Goal: Information Seeking & Learning: Learn about a topic

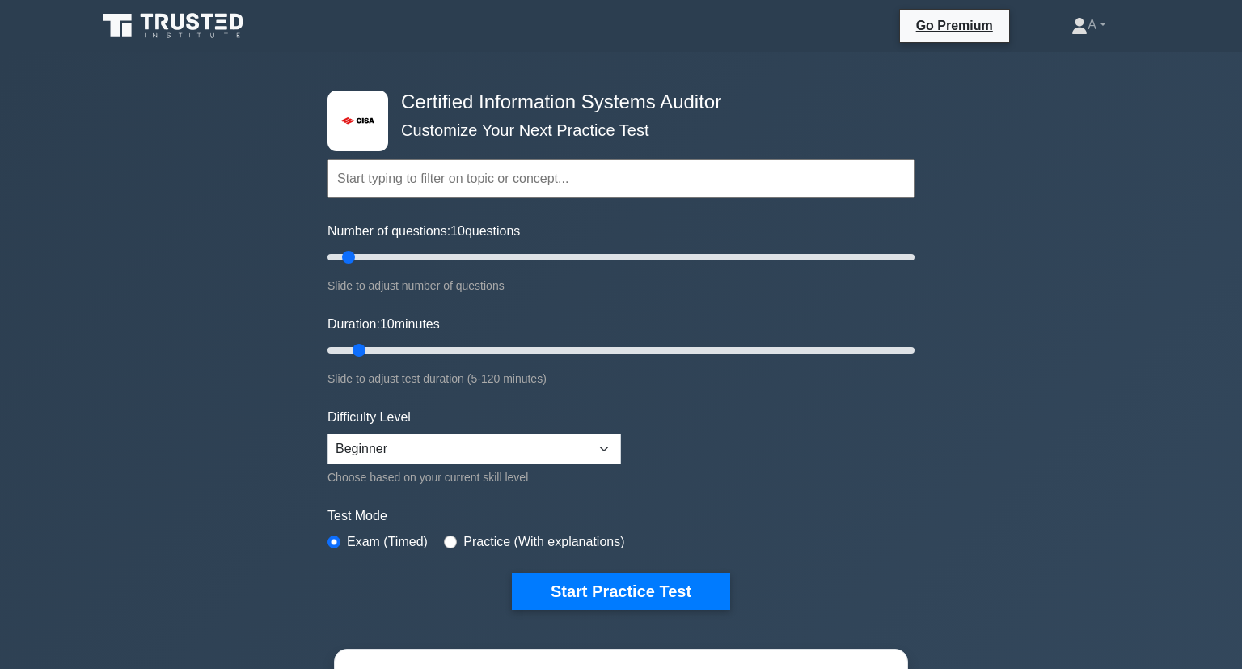
click at [735, 535] on div "Test Mode Exam (Timed) Practice (With explanations)" at bounding box center [620, 529] width 587 height 47
click at [720, 580] on button "Start Practice Test" at bounding box center [621, 590] width 218 height 37
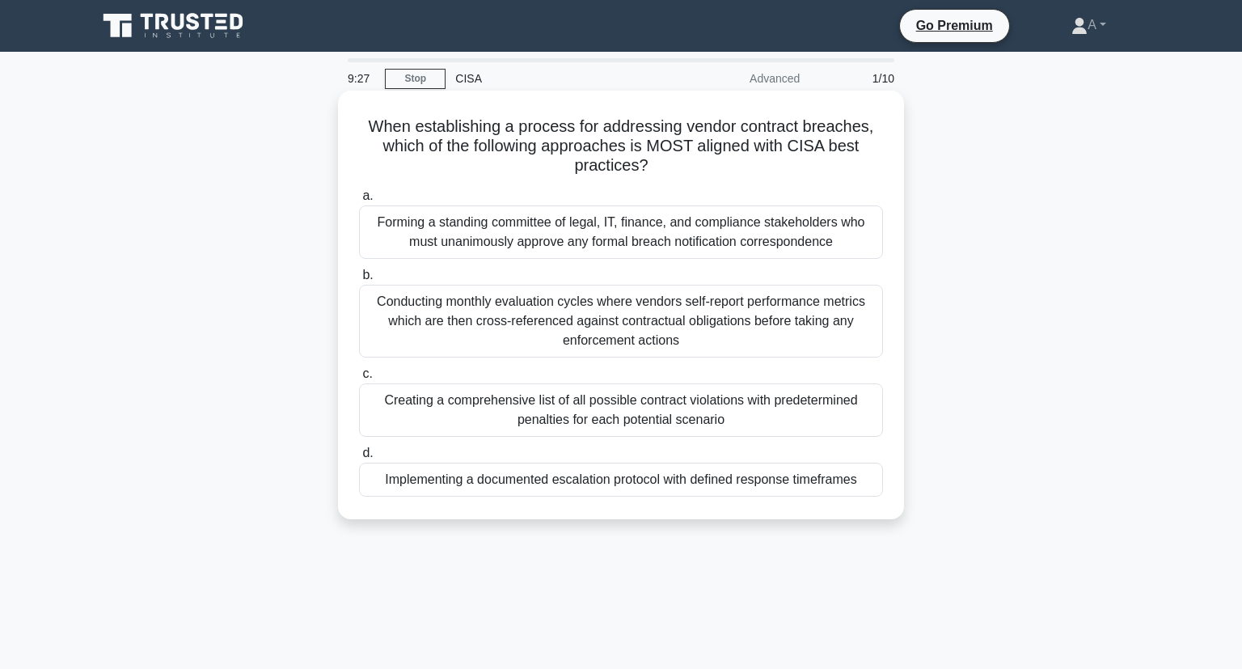
click at [561, 311] on div "Conducting monthly evaluation cycles where vendors self-report performance metr…" at bounding box center [621, 321] width 524 height 73
click at [359, 281] on input "b. Conducting monthly evaluation cycles where vendors self-report performance m…" at bounding box center [359, 275] width 0 height 11
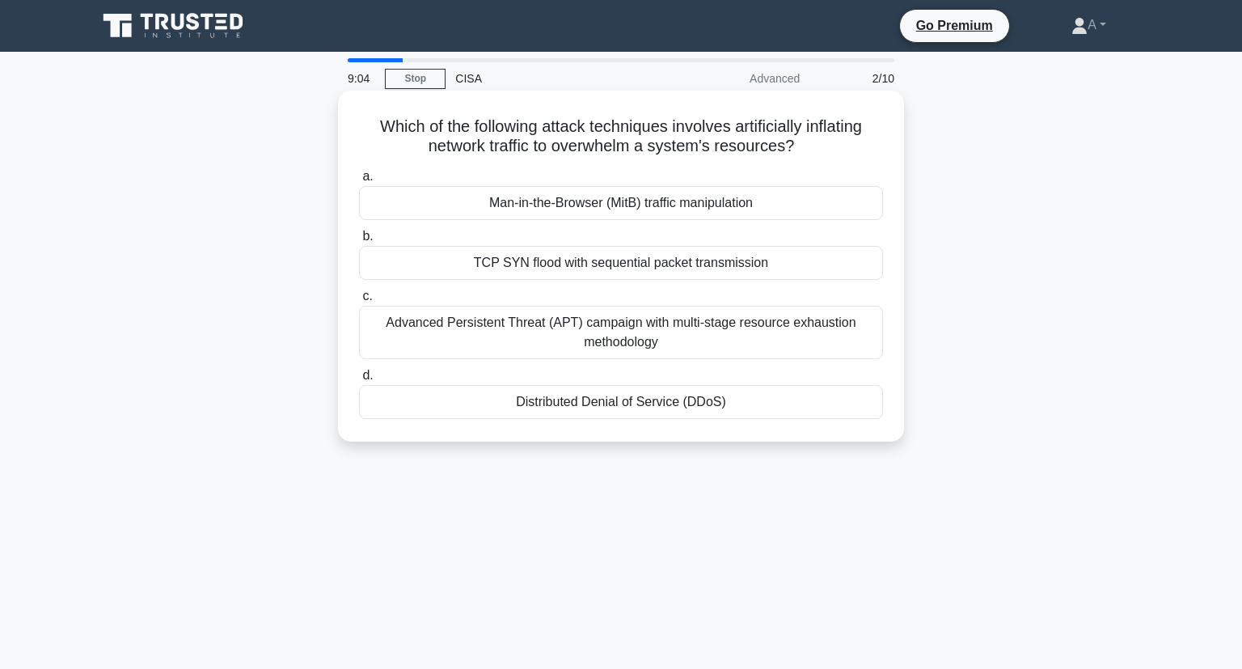
click at [647, 407] on div "Distributed Denial of Service (DDoS)" at bounding box center [621, 402] width 524 height 34
click at [359, 381] on input "d. Distributed Denial of Service (DDoS)" at bounding box center [359, 375] width 0 height 11
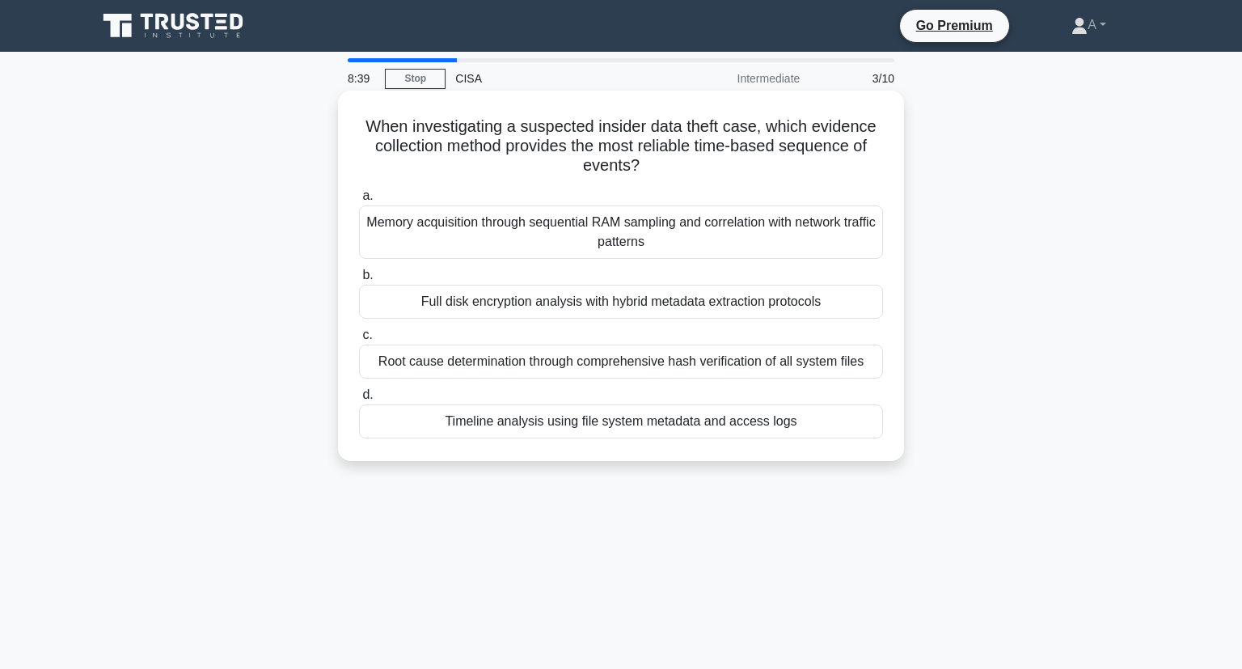
click at [635, 415] on div "Timeline analysis using file system metadata and access logs" at bounding box center [621, 421] width 524 height 34
click at [359, 400] on input "d. Timeline analysis using file system metadata and access logs" at bounding box center [359, 395] width 0 height 11
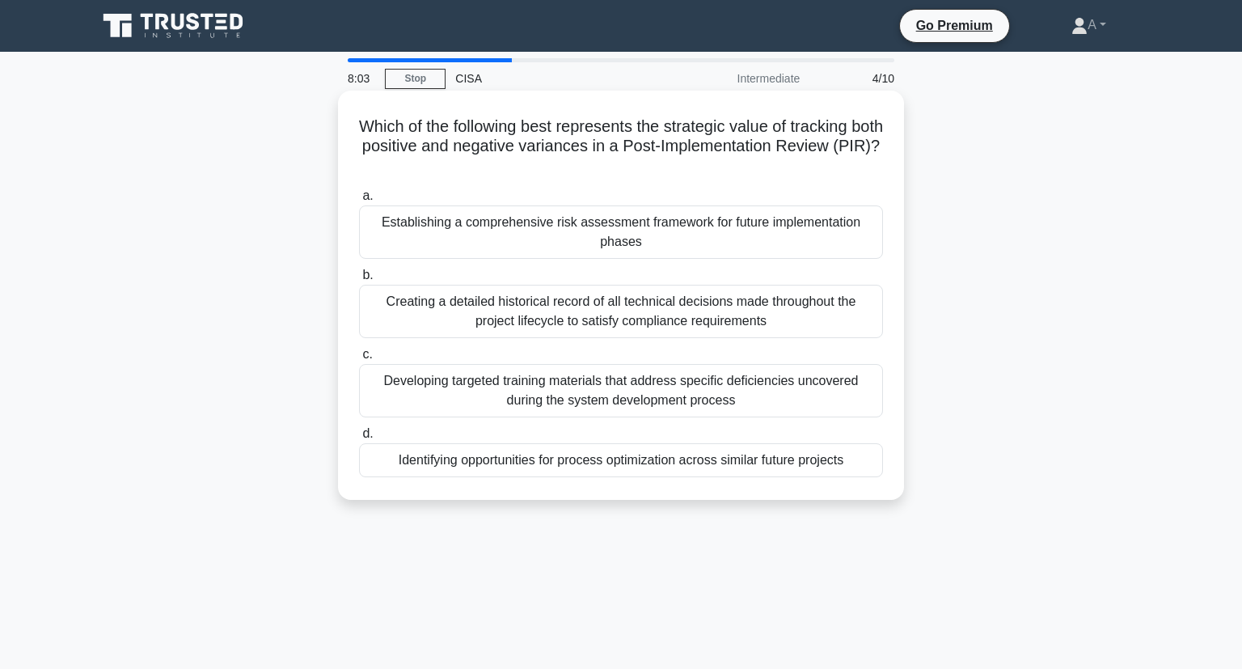
click at [433, 315] on div "Creating a detailed historical record of all technical decisions made throughou…" at bounding box center [621, 311] width 524 height 53
click at [359, 281] on input "b. Creating a detailed historical record of all technical decisions made throug…" at bounding box center [359, 275] width 0 height 11
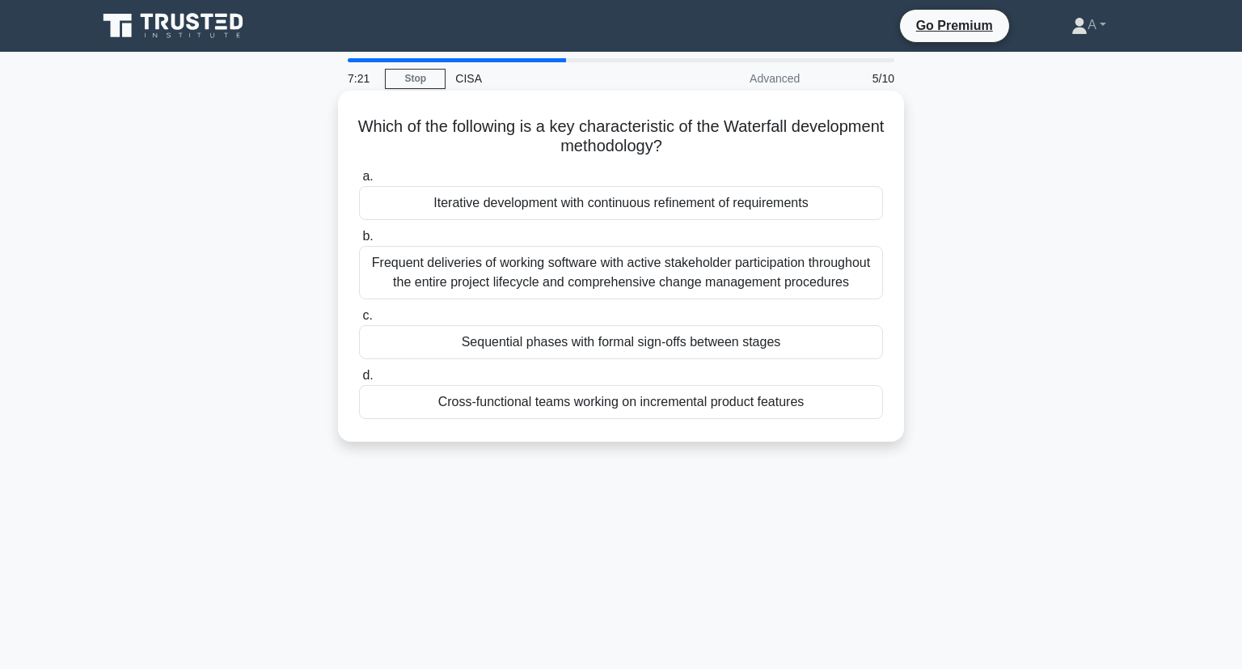
click at [407, 334] on div "Sequential phases with formal sign-offs between stages" at bounding box center [621, 342] width 524 height 34
click at [359, 321] on input "c. Sequential phases with formal sign-offs between stages" at bounding box center [359, 315] width 0 height 11
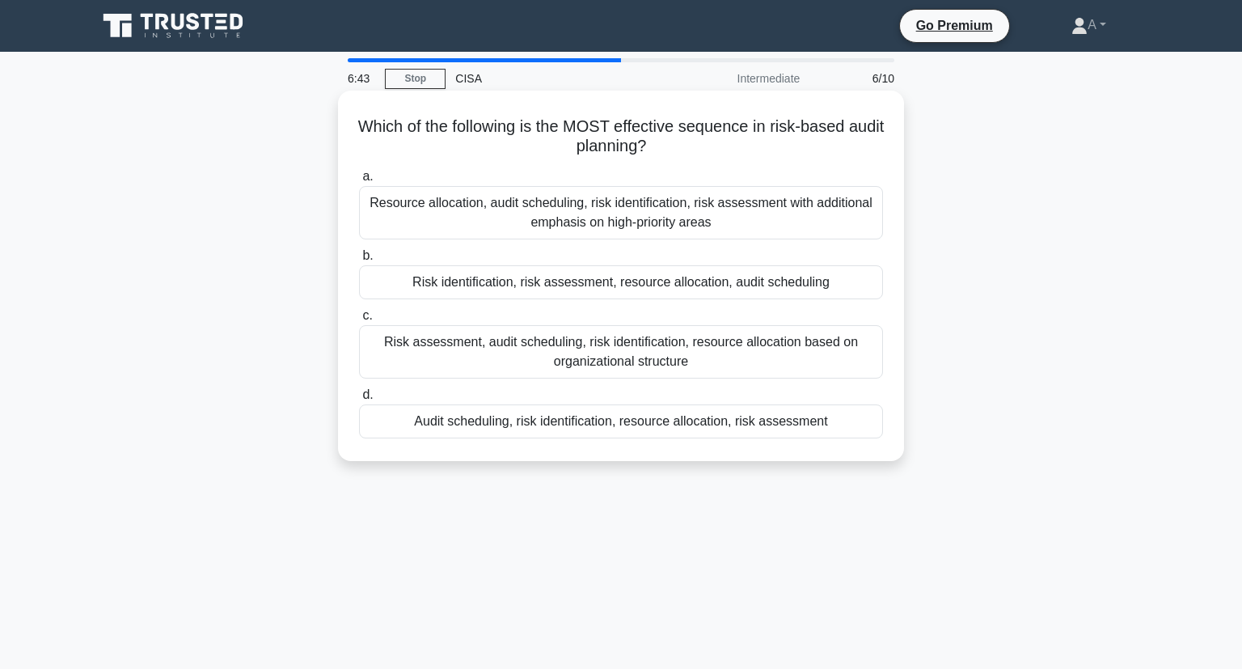
click at [428, 336] on div "Risk assessment, audit scheduling, risk identification, resource allocation bas…" at bounding box center [621, 351] width 524 height 53
click at [359, 321] on input "c. Risk assessment, audit scheduling, risk identification, resource allocation …" at bounding box center [359, 315] width 0 height 11
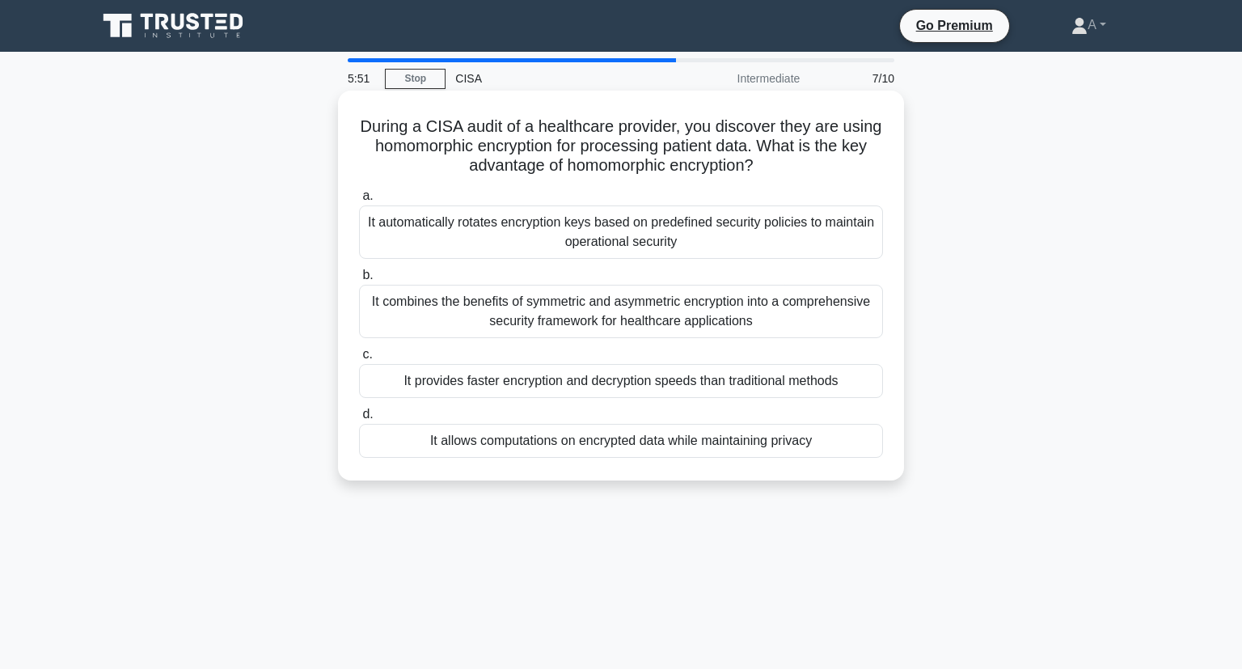
click at [407, 223] on div "It automatically rotates encryption keys based on predefined security policies …" at bounding box center [621, 231] width 524 height 53
click at [359, 201] on input "a. It automatically rotates encryption keys based on predefined security polici…" at bounding box center [359, 196] width 0 height 11
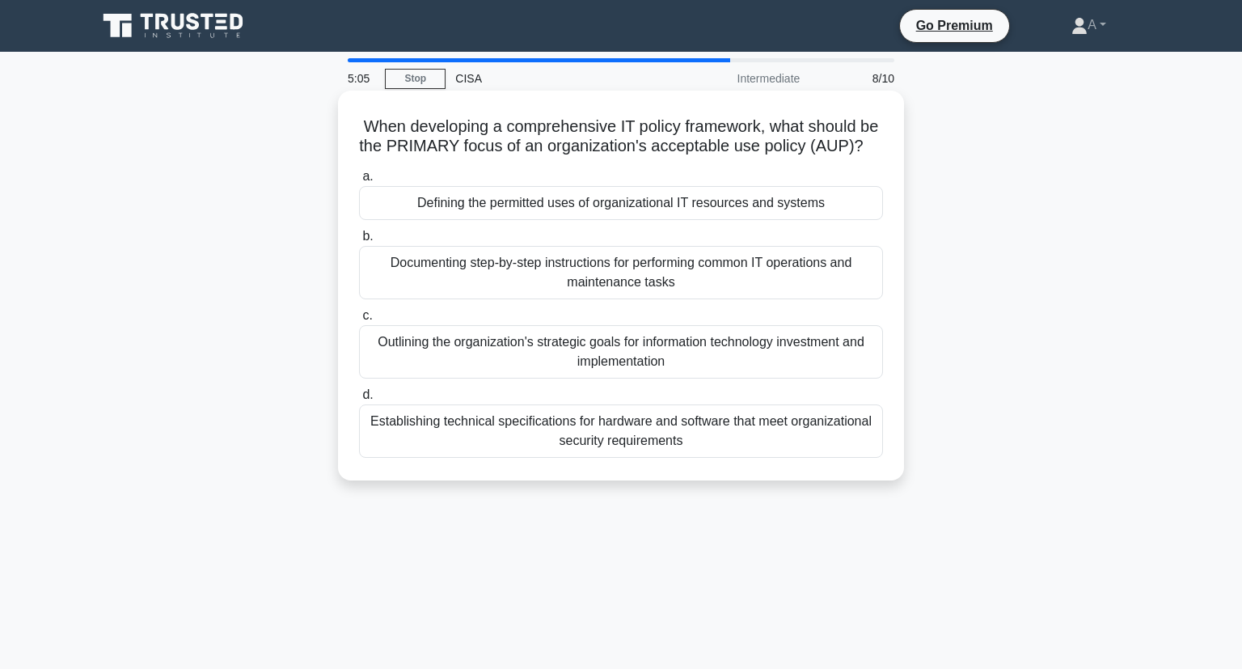
click at [428, 450] on div "Establishing technical specifications for hardware and software that meet organ…" at bounding box center [621, 430] width 524 height 53
click at [359, 400] on input "d. Establishing technical specifications for hardware and software that meet or…" at bounding box center [359, 395] width 0 height 11
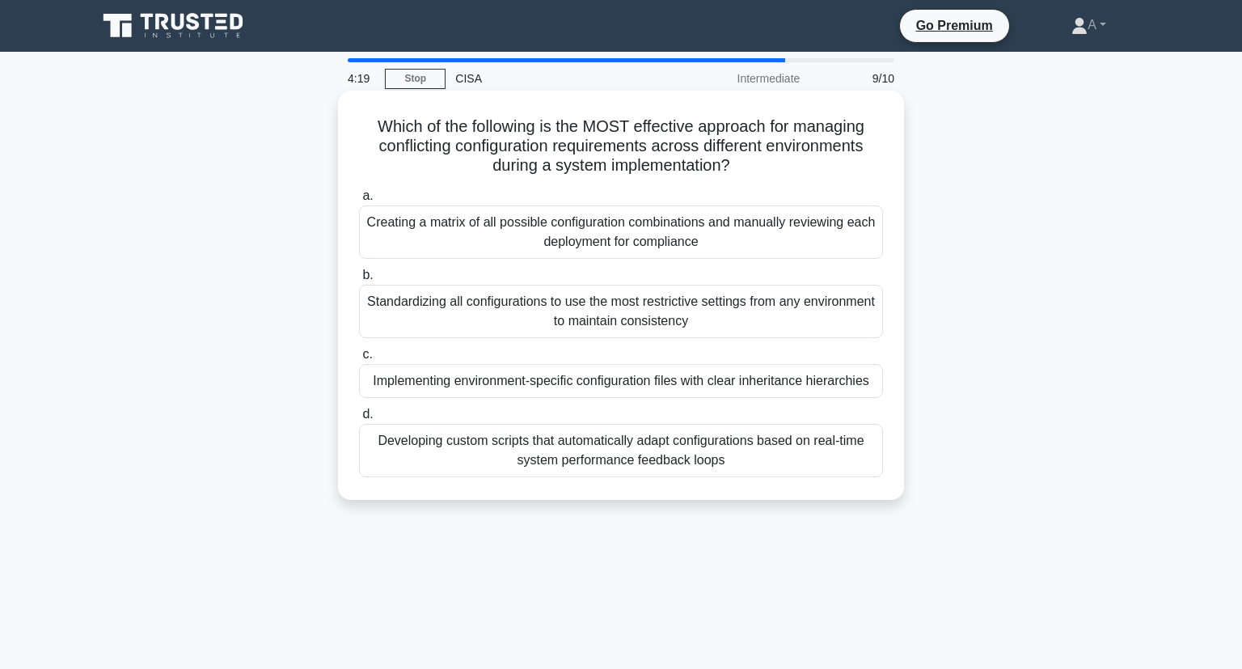
click at [416, 377] on div "Implementing environment-specific configuration files with clear inheritance hi…" at bounding box center [621, 381] width 524 height 34
click at [359, 360] on input "c. Implementing environment-specific configuration files with clear inheritance…" at bounding box center [359, 354] width 0 height 11
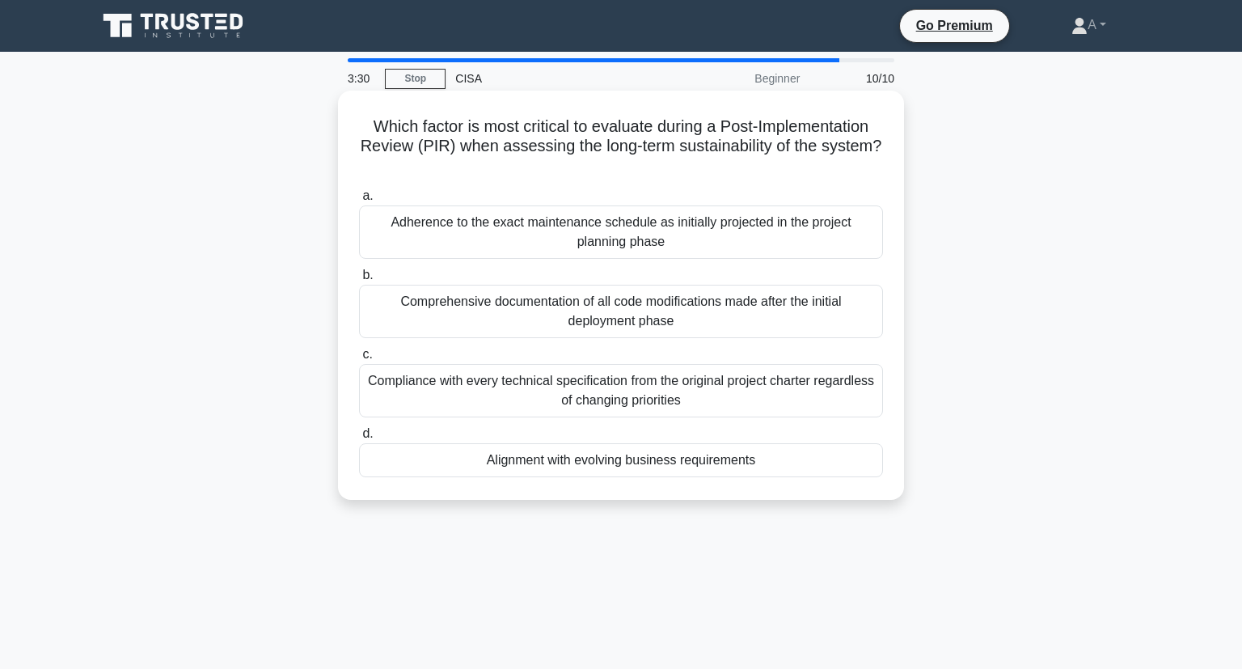
click at [457, 446] on div "Alignment with evolving business requirements" at bounding box center [621, 460] width 524 height 34
click at [359, 439] on input "d. Alignment with evolving business requirements" at bounding box center [359, 433] width 0 height 11
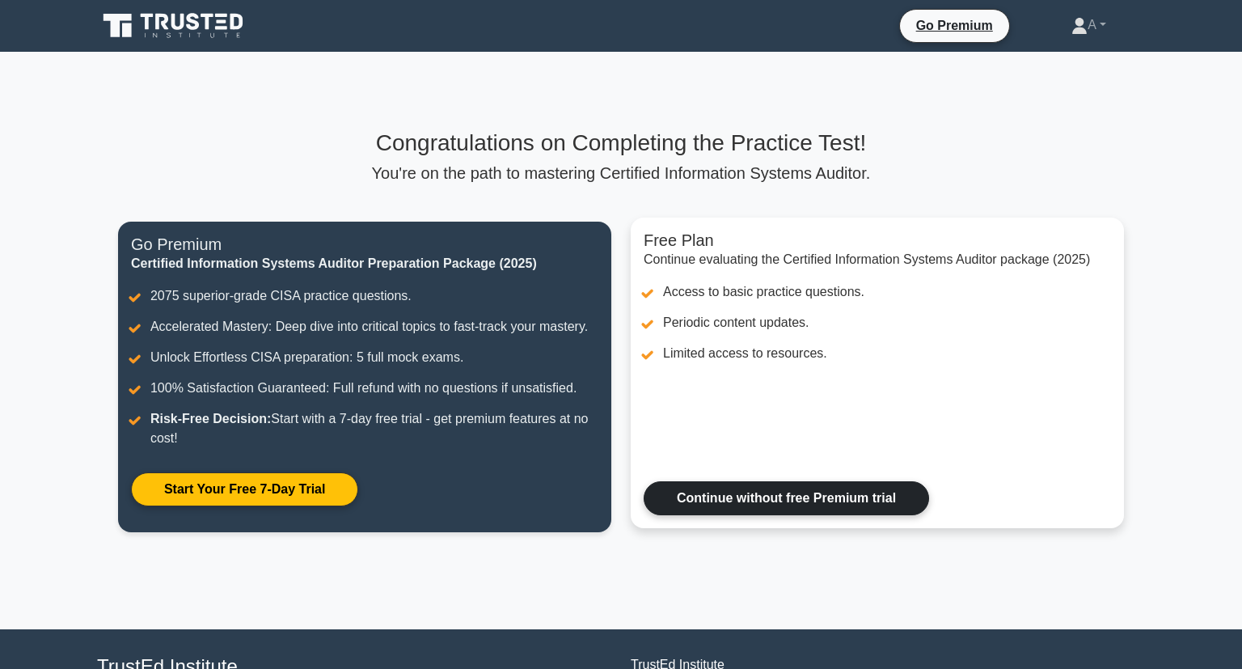
click at [713, 494] on link "Continue without free Premium trial" at bounding box center [786, 498] width 285 height 34
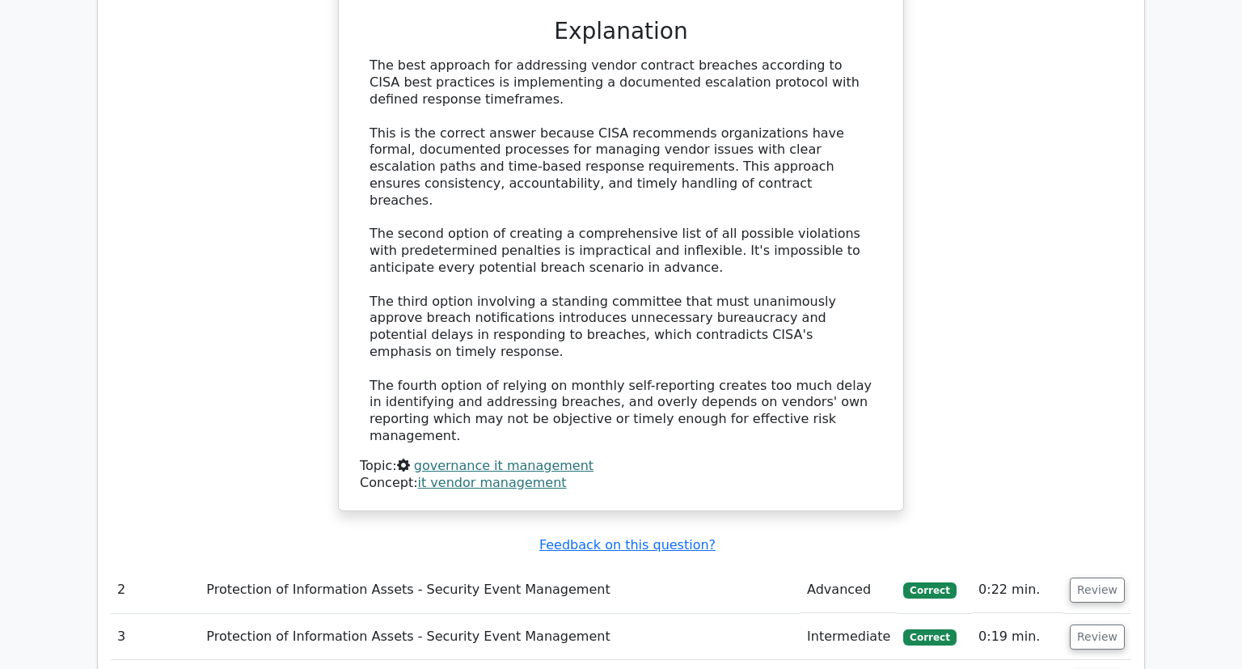
scroll to position [1936, 0]
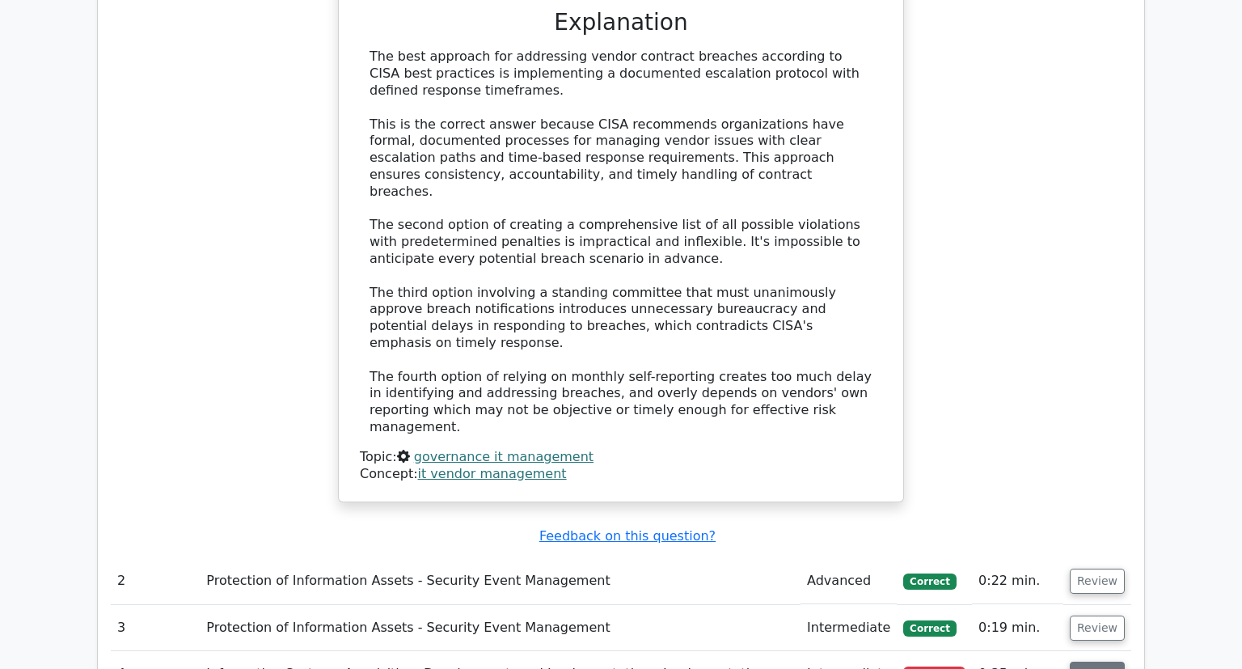
click at [1083, 661] on button "Review" at bounding box center [1097, 673] width 55 height 25
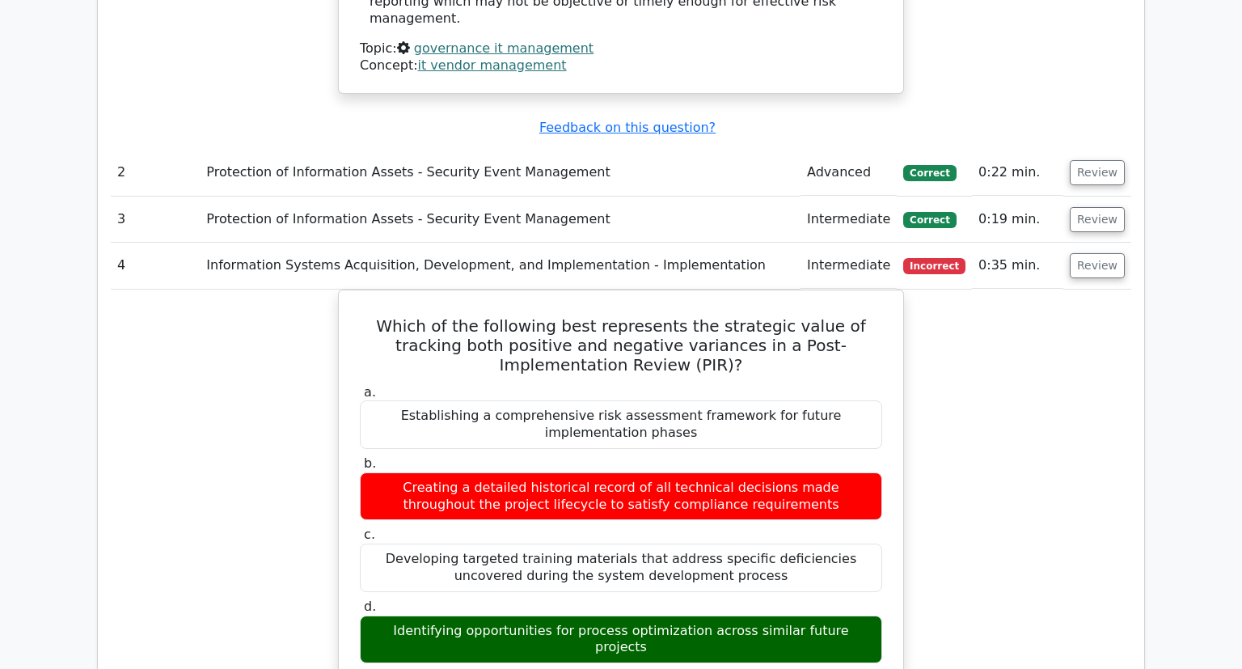
scroll to position [2345, 0]
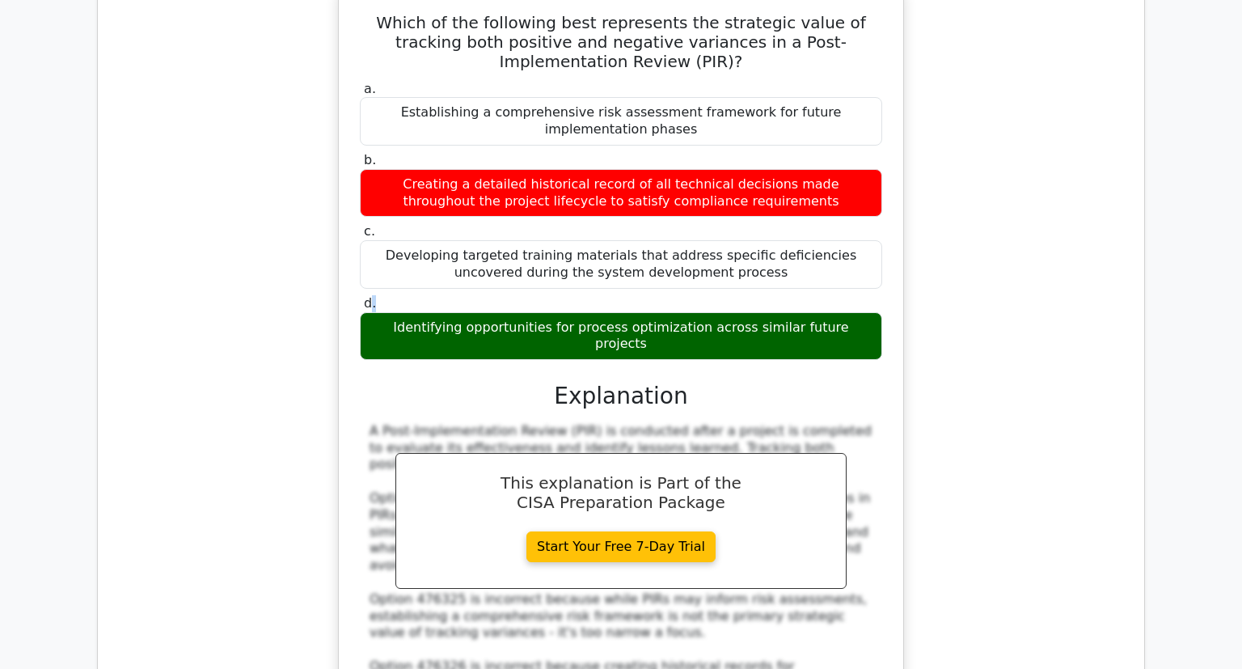
scroll to position [2980, 0]
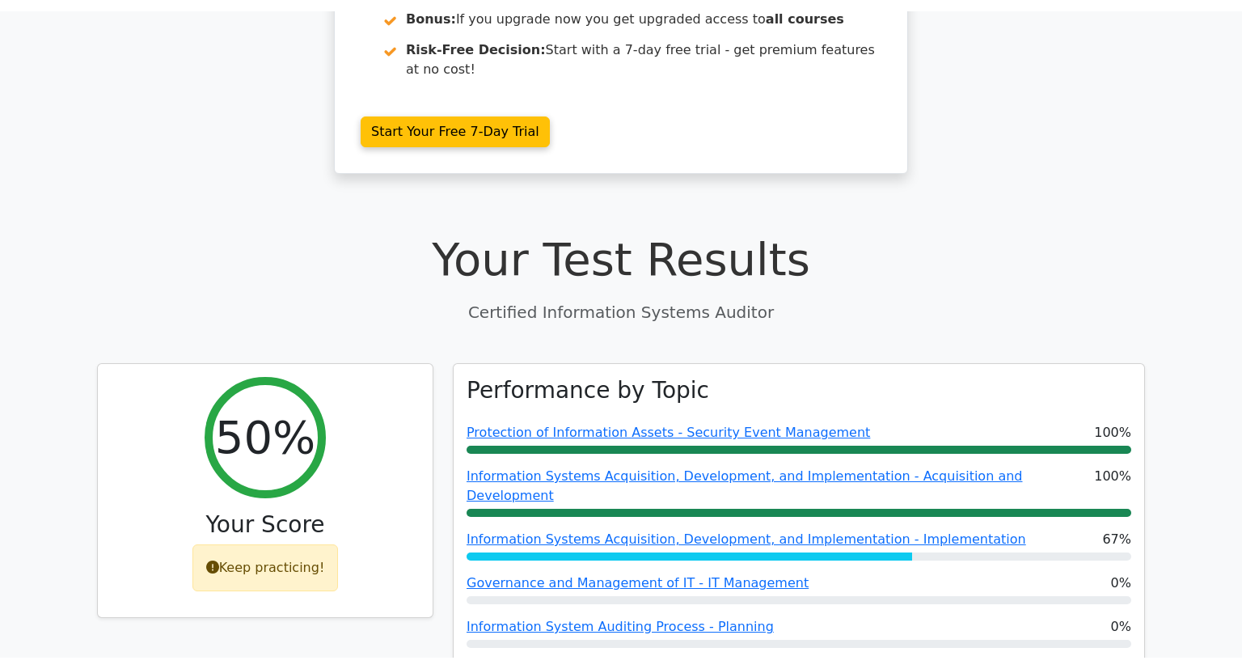
scroll to position [0, 0]
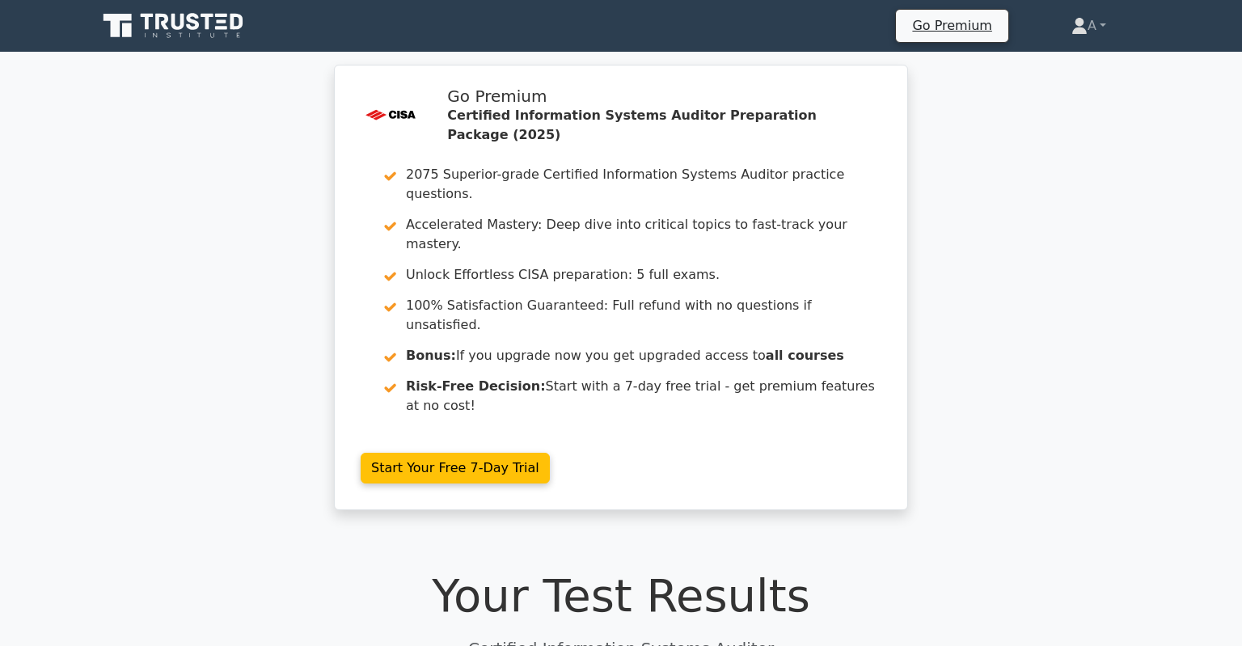
click at [192, 32] on icon at bounding box center [174, 26] width 155 height 31
